Goal: Task Accomplishment & Management: Manage account settings

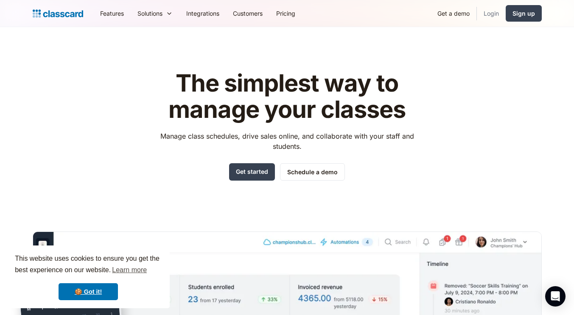
click at [490, 13] on link "Login" at bounding box center [491, 13] width 29 height 19
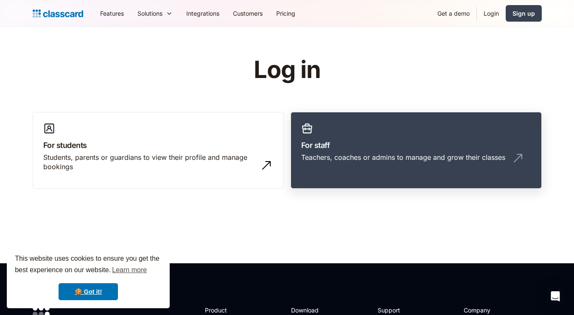
click at [323, 147] on h3 "For staff" at bounding box center [416, 145] width 230 height 11
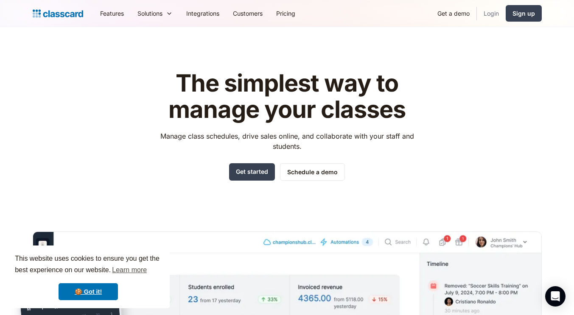
click at [485, 10] on link "Login" at bounding box center [491, 13] width 29 height 19
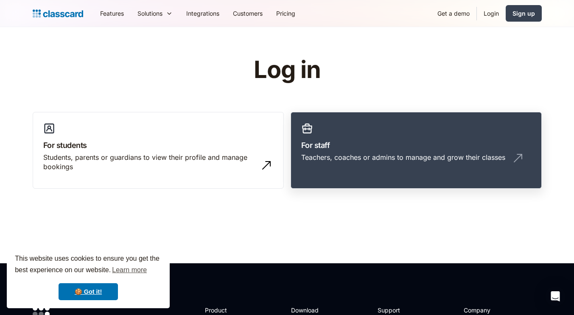
click at [370, 156] on div "Teachers, coaches or admins to manage and grow their classes" at bounding box center [403, 157] width 204 height 9
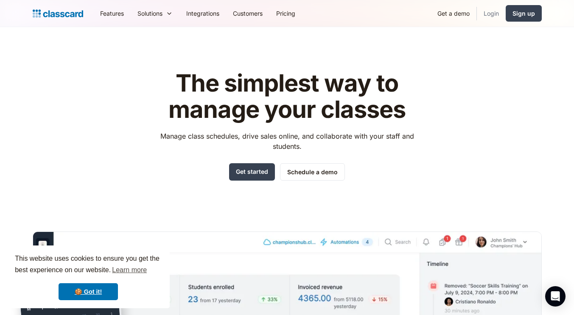
click at [485, 9] on link "Login" at bounding box center [491, 13] width 29 height 19
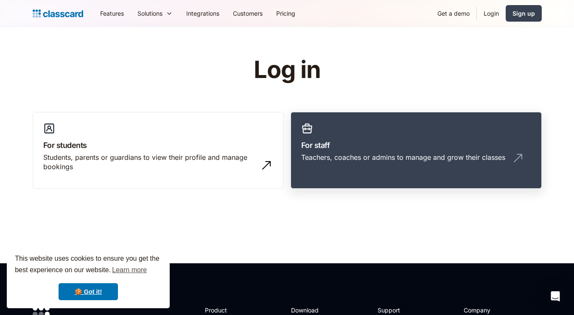
click at [399, 144] on h3 "For staff" at bounding box center [416, 145] width 230 height 11
